Goal: Task Accomplishment & Management: Use online tool/utility

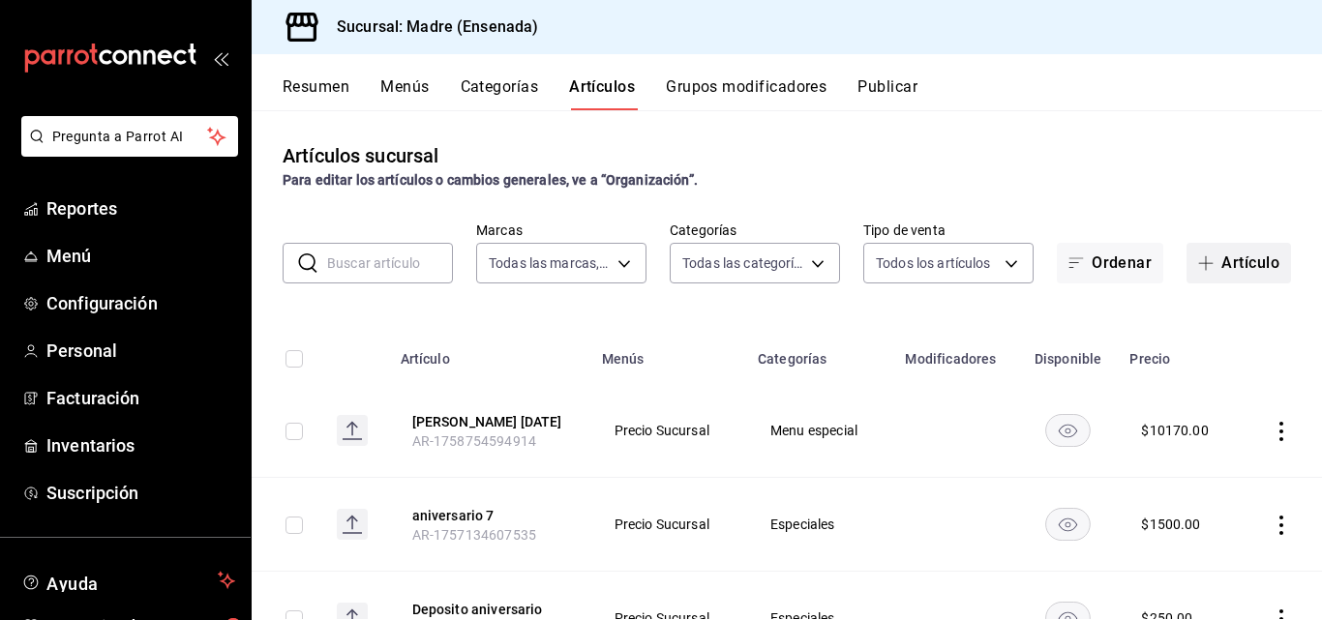
click at [1204, 256] on span "button" at bounding box center [1209, 262] width 23 height 15
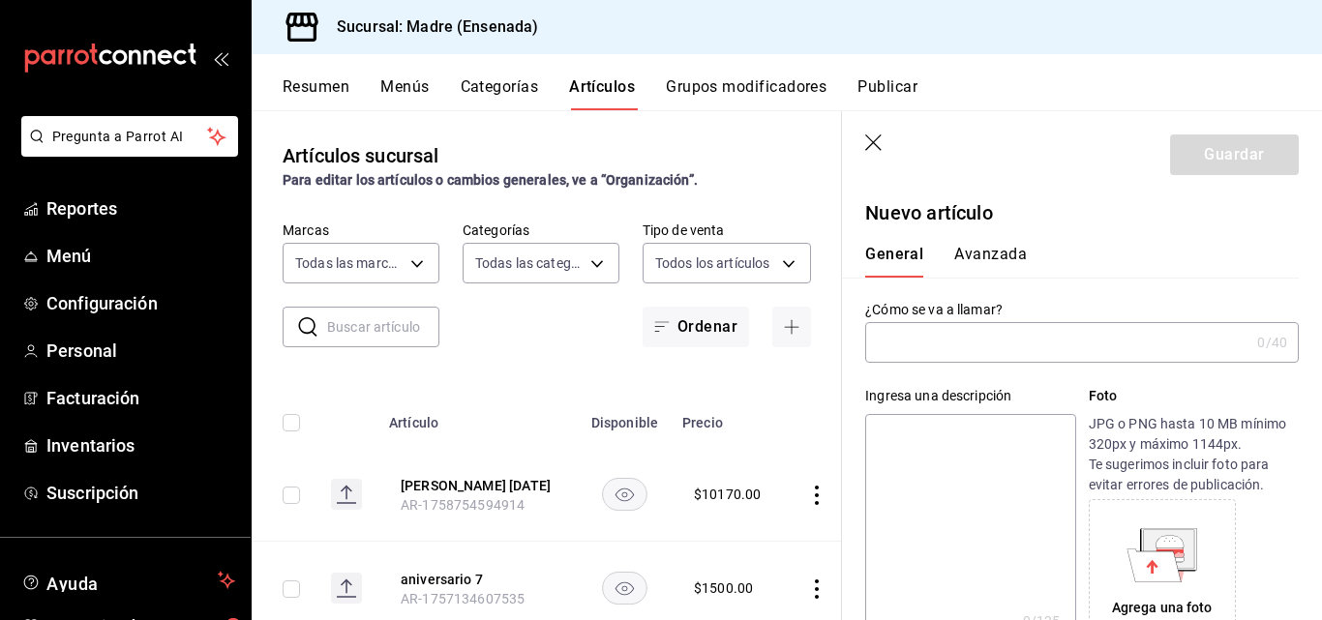
type input "AR-1758840630172"
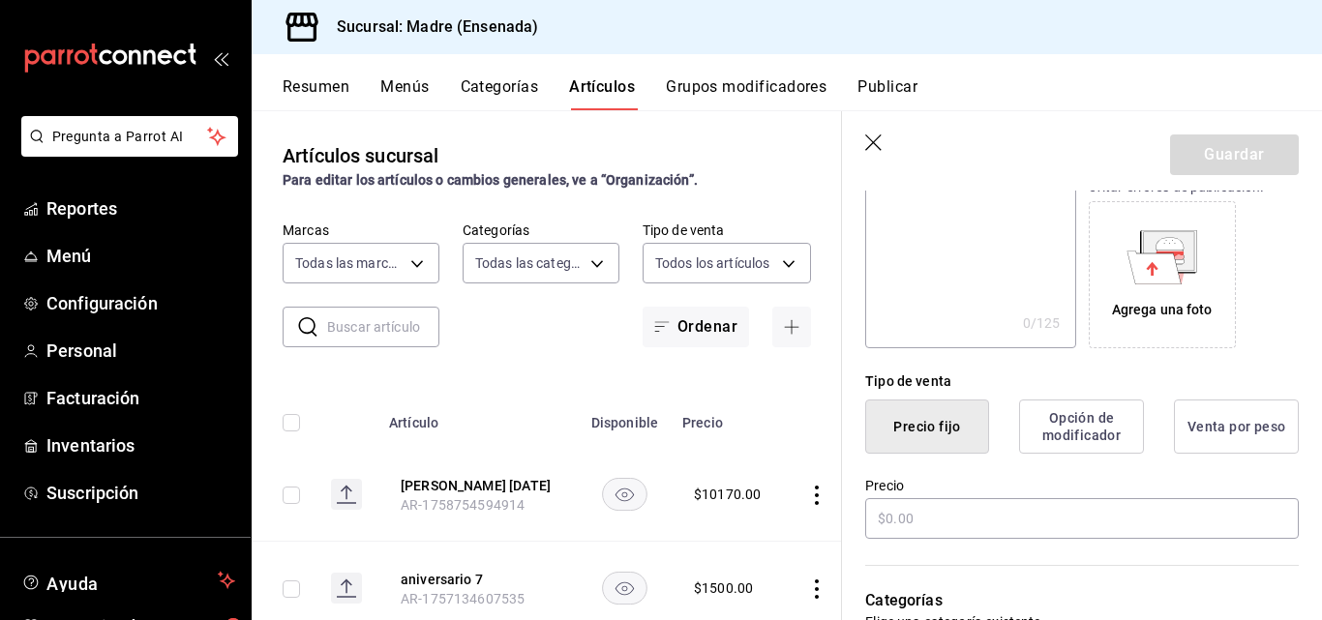
scroll to position [299, 0]
type input "taco madre"
click at [934, 529] on input "text" at bounding box center [1081, 517] width 433 height 41
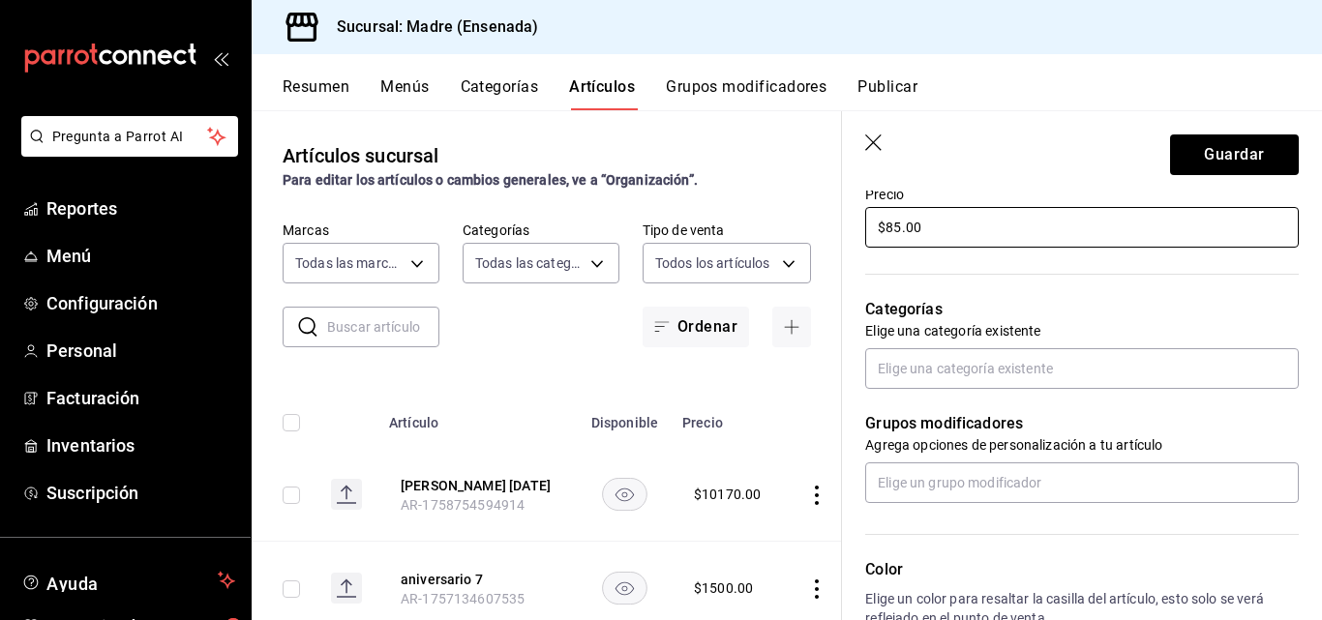
scroll to position [639, 0]
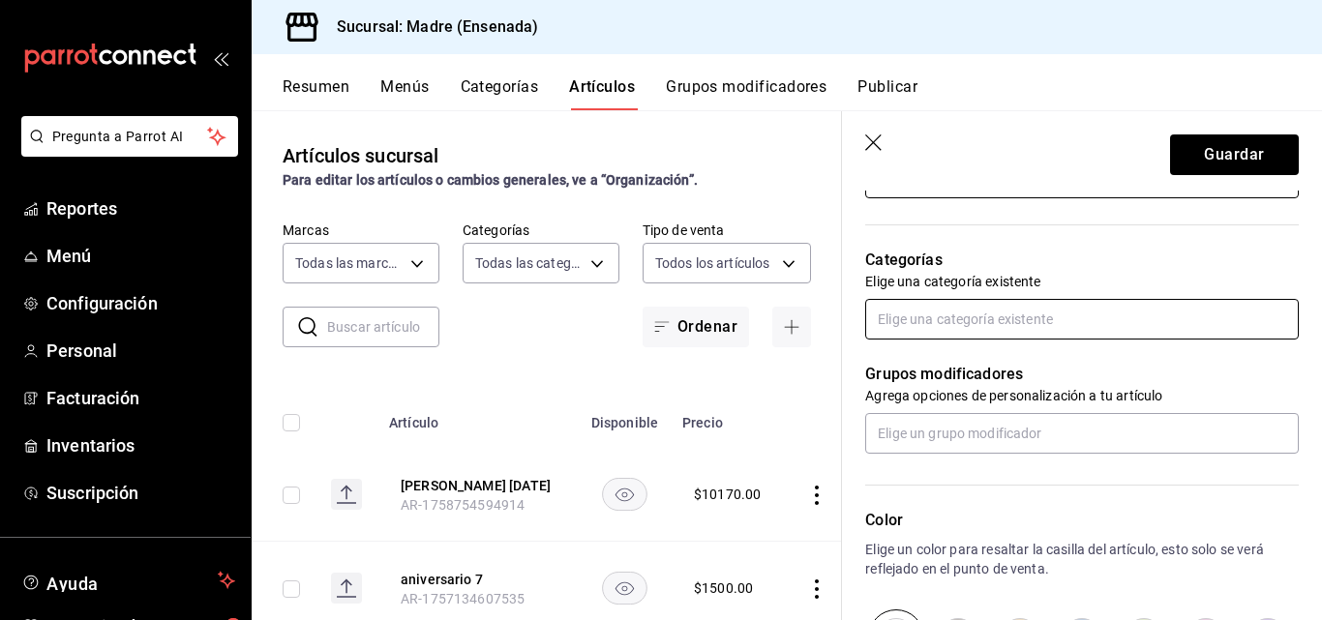
type input "$85.00"
click at [962, 313] on input "text" at bounding box center [1081, 319] width 433 height 41
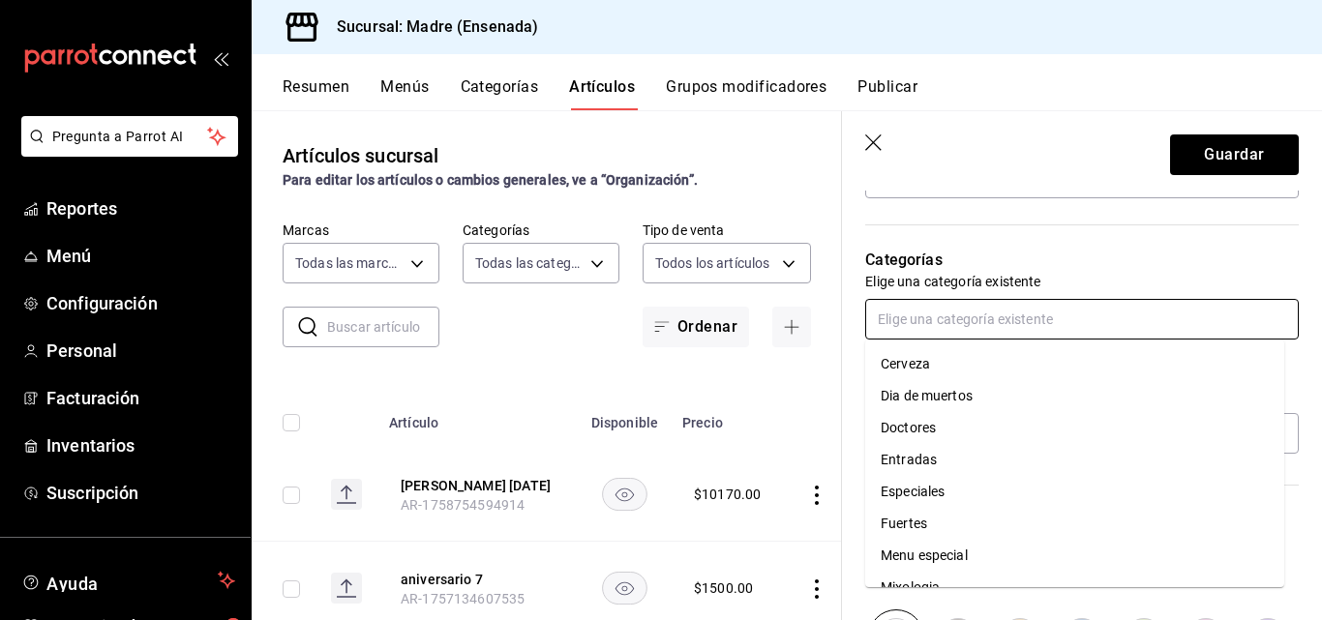
scroll to position [94, 0]
click at [938, 550] on li "Menu especial" at bounding box center [1074, 557] width 419 height 32
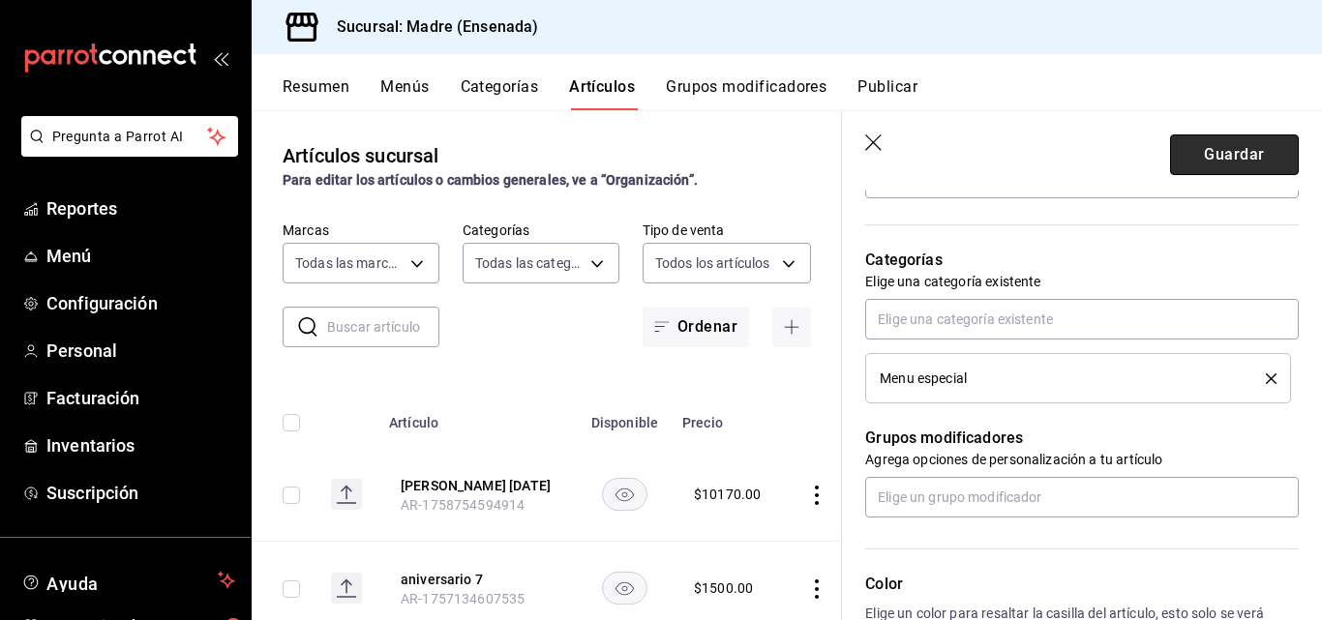
click at [1278, 153] on button "Guardar" at bounding box center [1234, 154] width 129 height 41
